Goal: Task Accomplishment & Management: Manage account settings

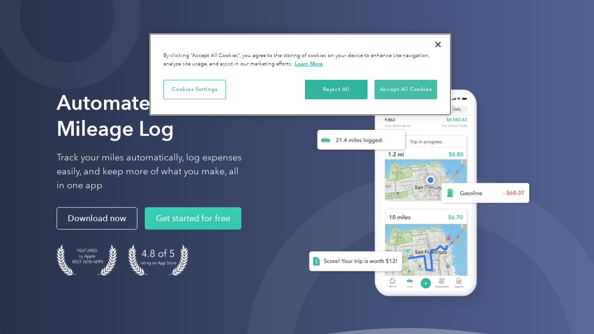
click at [397, 86] on button "Accept All Cookies" at bounding box center [405, 89] width 63 height 19
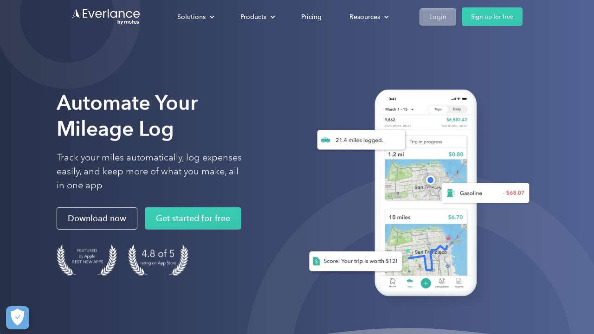
click at [437, 13] on div "Login" at bounding box center [437, 17] width 17 height 12
click at [436, 17] on div "Login" at bounding box center [437, 17] width 17 height 12
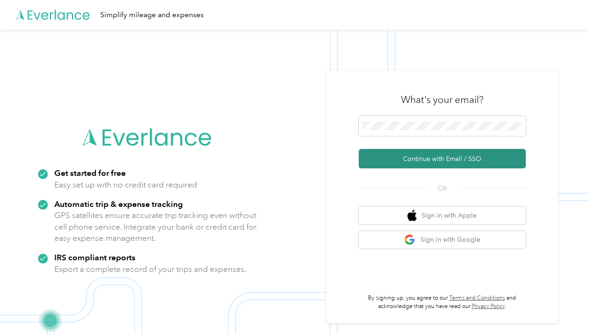
click at [422, 157] on button "Continue with Email / SSO" at bounding box center [441, 158] width 167 height 19
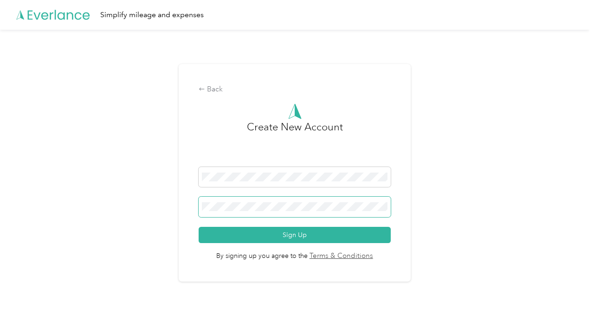
click at [278, 212] on span at bounding box center [294, 207] width 192 height 20
click at [214, 87] on div "Back" at bounding box center [294, 89] width 192 height 11
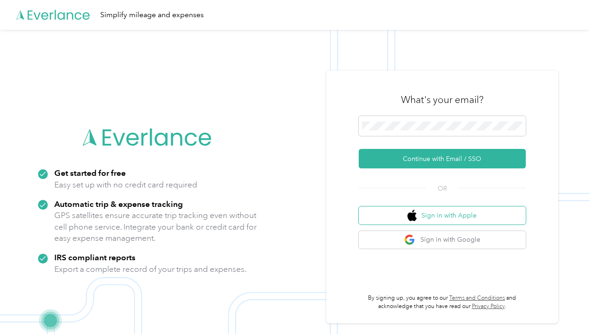
click at [436, 213] on button "Sign in with Apple" at bounding box center [441, 215] width 167 height 18
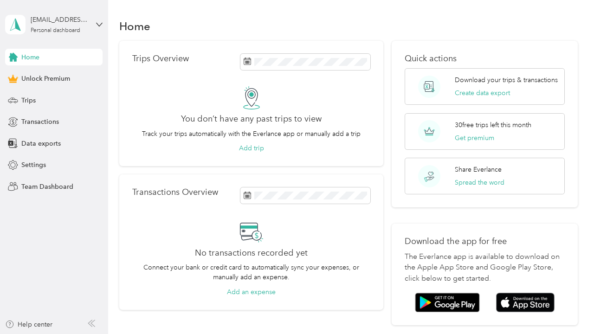
click at [99, 20] on div "taena.g@gmail.com Personal dashboard" at bounding box center [53, 24] width 97 height 32
click at [50, 79] on div "Log out" at bounding box center [103, 76] width 182 height 16
